Goal: Information Seeking & Learning: Learn about a topic

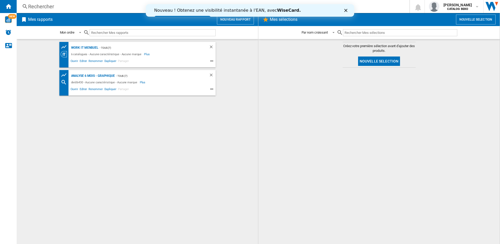
click at [46, 7] on div "Rechercher" at bounding box center [212, 6] width 368 height 7
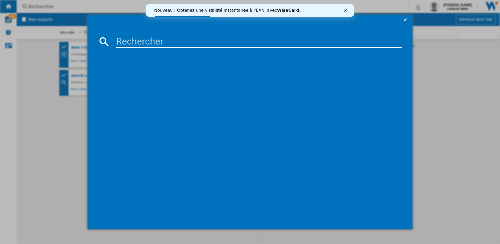
click at [118, 38] on input at bounding box center [259, 41] width 286 height 13
paste input "OP64211EX"
type input "OP64211EX"
click at [136, 72] on div "HISENSE OP64211EX NOIR GRIS" at bounding box center [253, 75] width 296 height 8
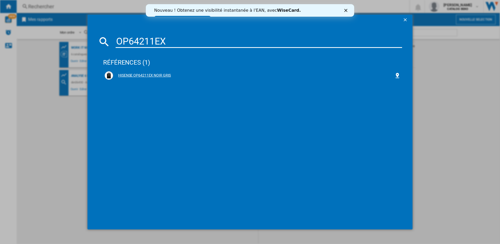
click at [135, 74] on div "HISENSE OP64211EX NOIR GRIS" at bounding box center [253, 75] width 281 height 5
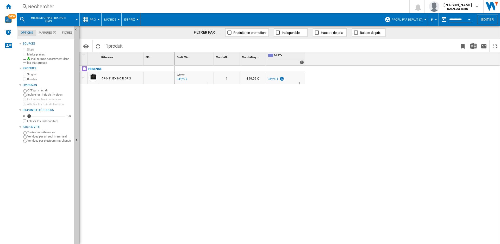
click at [23, 51] on div "Sites" at bounding box center [47, 49] width 50 height 5
click at [27, 48] on label "Sites" at bounding box center [49, 50] width 45 height 4
click at [96, 21] on span "Prix" at bounding box center [93, 19] width 6 height 3
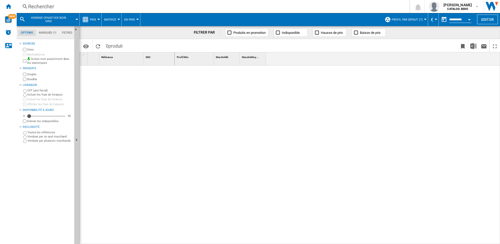
click at [98, 26] on button "Prix" at bounding box center [94, 19] width 9 height 13
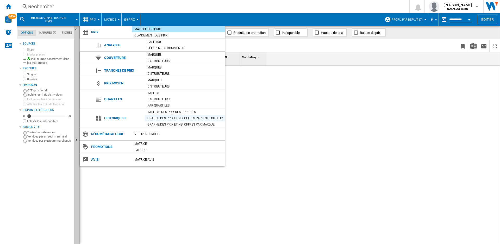
click at [154, 116] on div "Graphe des prix et nb. offres par distributeur" at bounding box center [185, 118] width 80 height 5
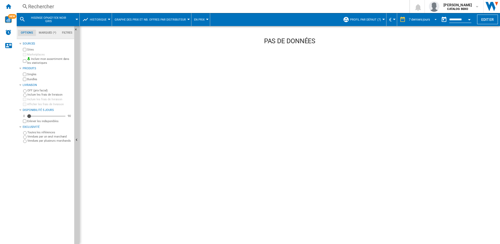
click at [411, 21] on div "7 derniers jours" at bounding box center [419, 20] width 21 height 4
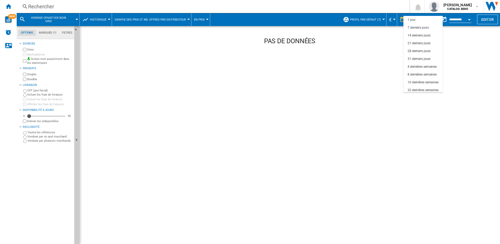
scroll to position [8, 0]
click at [409, 58] on div "4 dernières semaines" at bounding box center [422, 59] width 29 height 4
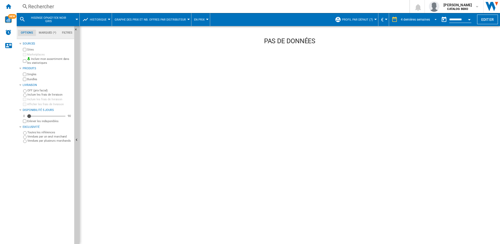
click at [413, 22] on md-select-value "4 dernières semaines" at bounding box center [419, 20] width 39 height 8
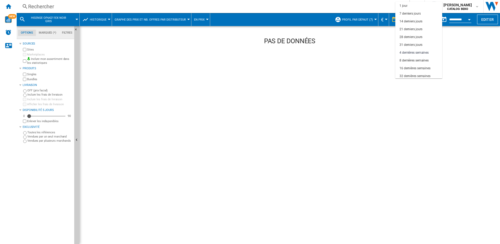
scroll to position [33, 0]
click at [410, 59] on div "6 derniers mois" at bounding box center [410, 59] width 21 height 4
